Goal: Task Accomplishment & Management: Manage account settings

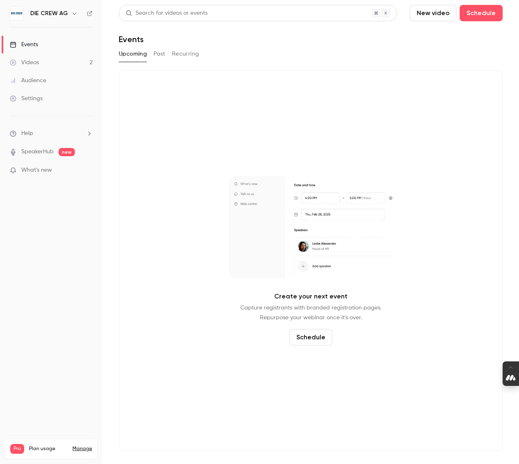
click at [39, 97] on div "Settings" at bounding box center [26, 99] width 33 height 8
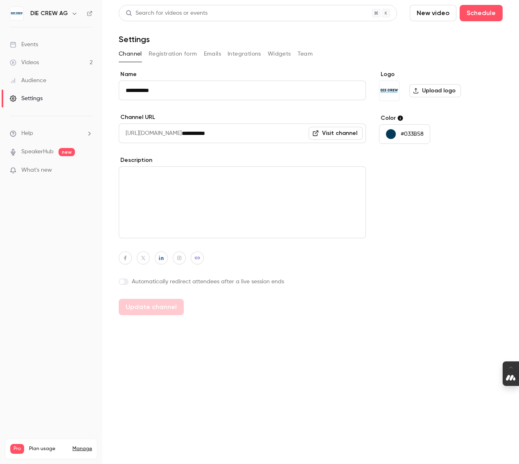
click at [313, 54] on div "Channel Registration form Emails Integrations Widgets Team" at bounding box center [311, 53] width 384 height 13
click at [305, 54] on button "Team" at bounding box center [306, 53] width 16 height 13
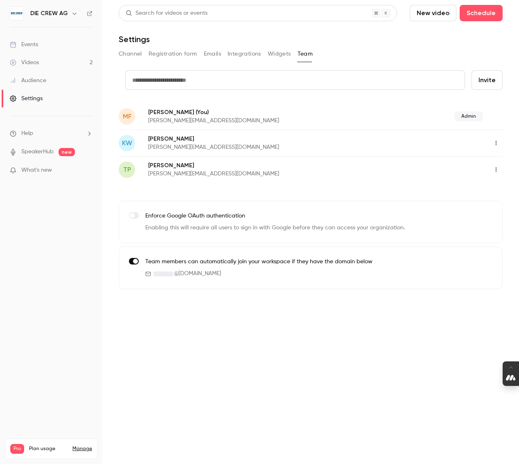
click at [206, 84] on input "text" at bounding box center [295, 80] width 340 height 20
type input "**********"
click at [480, 85] on button "Invite" at bounding box center [486, 80] width 31 height 20
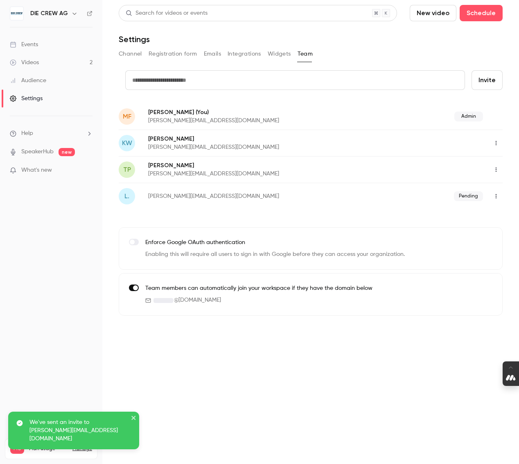
click at [499, 197] on icon "button" at bounding box center [496, 197] width 7 height 6
click at [66, 239] on div at bounding box center [259, 232] width 519 height 464
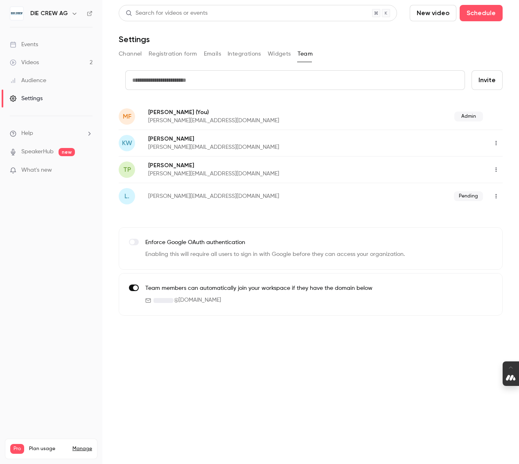
click at [137, 241] on label at bounding box center [134, 242] width 10 height 7
click at [244, 56] on button "Integrations" at bounding box center [245, 53] width 34 height 13
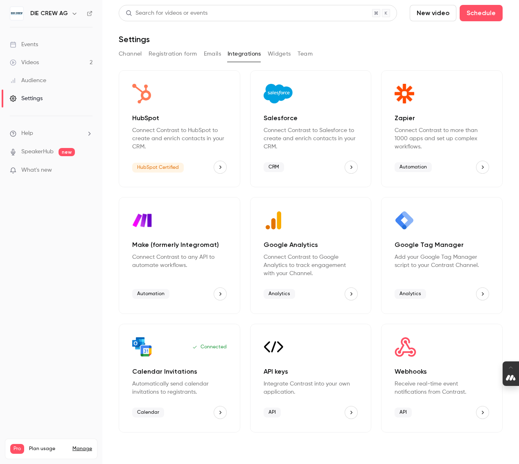
click at [218, 167] on icon "HubSpot" at bounding box center [220, 168] width 6 height 6
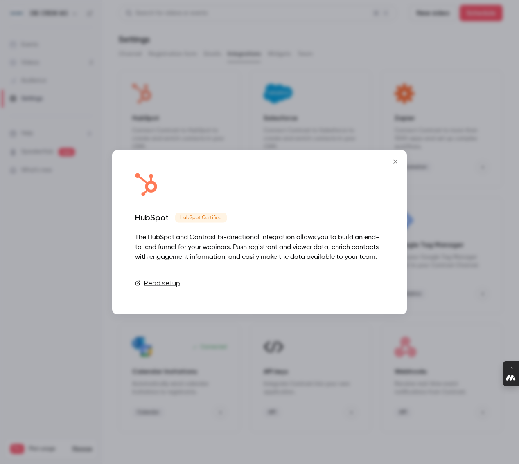
click at [369, 284] on link "Connect" at bounding box center [363, 283] width 41 height 16
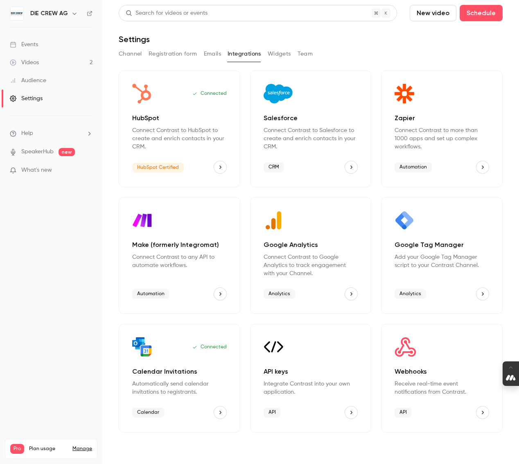
click at [221, 165] on icon "HubSpot" at bounding box center [220, 168] width 6 height 6
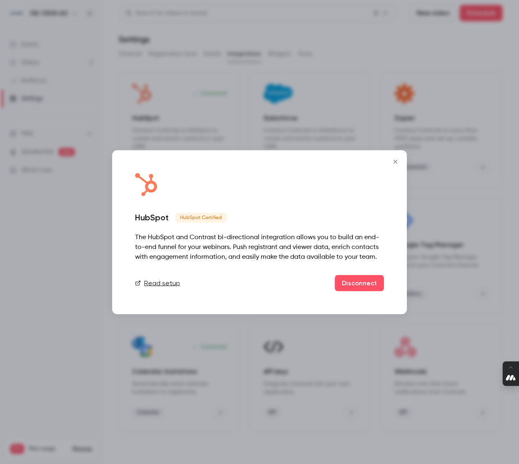
click at [154, 282] on link "Read setup" at bounding box center [157, 283] width 45 height 10
click at [394, 161] on icon "Close" at bounding box center [395, 161] width 10 height 7
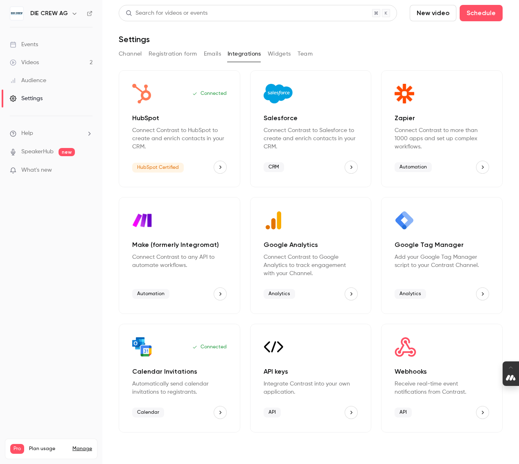
click at [303, 53] on button "Team" at bounding box center [306, 53] width 16 height 13
